Goal: Information Seeking & Learning: Learn about a topic

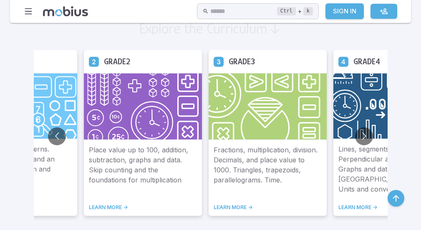
scroll to position [501, 0]
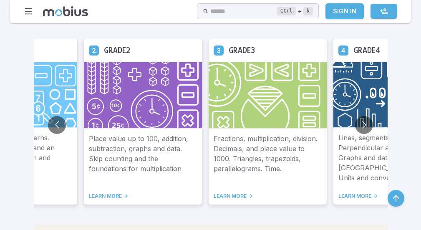
click at [242, 104] on img at bounding box center [268, 95] width 118 height 67
click at [57, 124] on button "Go to previous slide" at bounding box center [57, 125] width 18 height 18
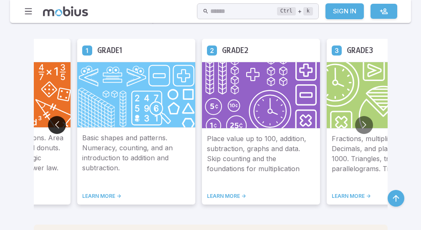
click at [56, 126] on button "Go to previous slide" at bounding box center [57, 125] width 18 height 18
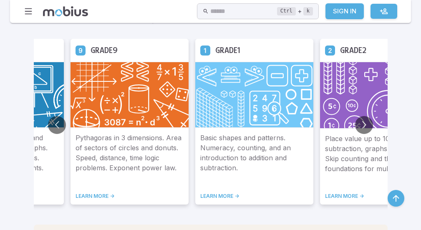
click at [80, 49] on icon at bounding box center [80, 50] width 10 height 10
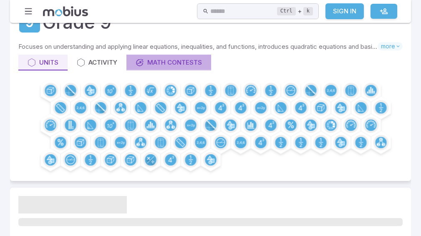
click at [139, 64] on icon at bounding box center [140, 62] width 8 height 8
